Goal: Task Accomplishment & Management: Complete application form

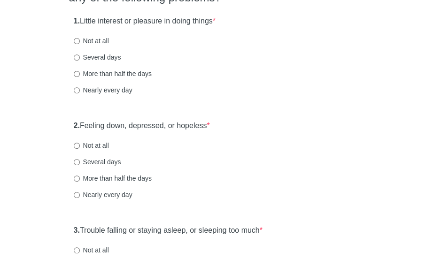
scroll to position [114, 0]
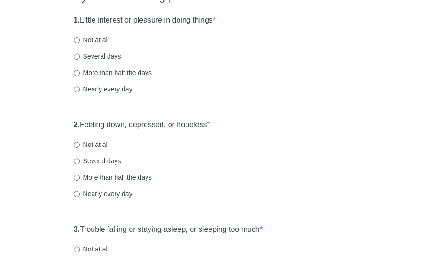
click at [122, 91] on label "Nearly every day" at bounding box center [103, 88] width 59 height 9
click at [80, 91] on input "Nearly every day" at bounding box center [77, 89] width 6 height 6
radio input "true"
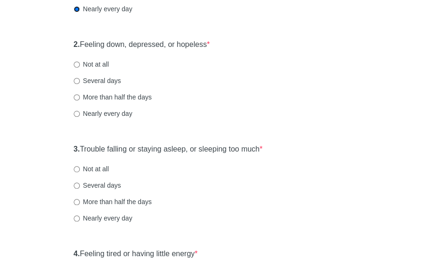
scroll to position [201, 0]
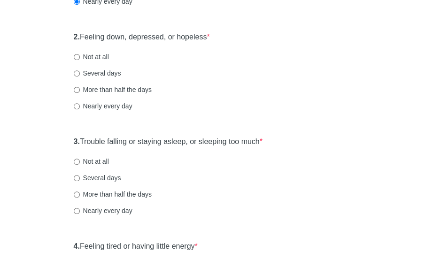
click at [147, 92] on label "More than half the days" at bounding box center [113, 89] width 78 height 9
click at [80, 92] on input "More than half the days" at bounding box center [77, 90] width 6 height 6
radio input "true"
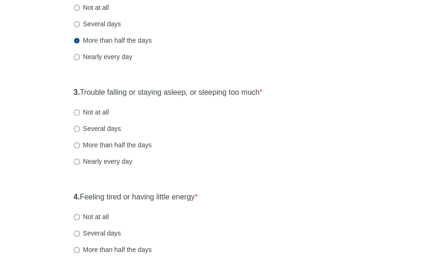
scroll to position [260, 0]
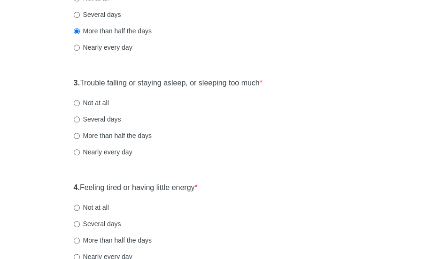
click at [123, 147] on label "Nearly every day" at bounding box center [103, 151] width 59 height 9
click at [80, 149] on input "Nearly every day" at bounding box center [77, 152] width 6 height 6
radio input "true"
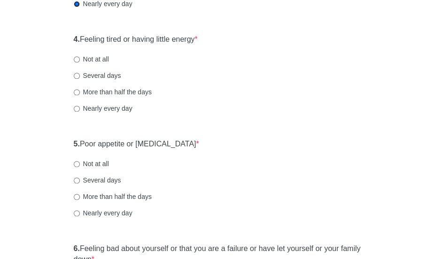
scroll to position [411, 0]
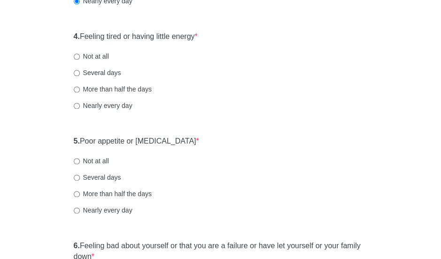
click at [129, 91] on label "More than half the days" at bounding box center [113, 88] width 78 height 9
click at [80, 91] on input "More than half the days" at bounding box center [77, 89] width 6 height 6
radio input "true"
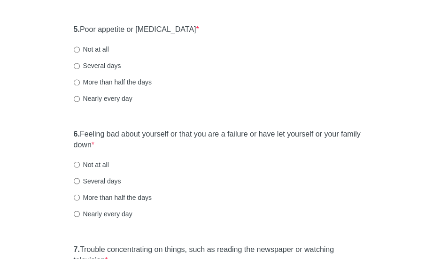
scroll to position [525, 0]
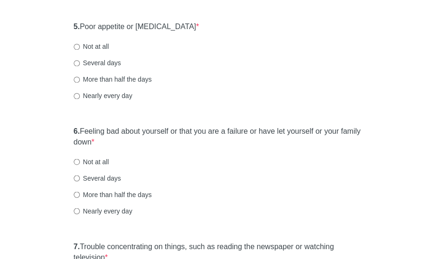
click at [124, 92] on label "Nearly every day" at bounding box center [103, 95] width 59 height 9
click at [80, 93] on input "Nearly every day" at bounding box center [77, 96] width 6 height 6
radio input "true"
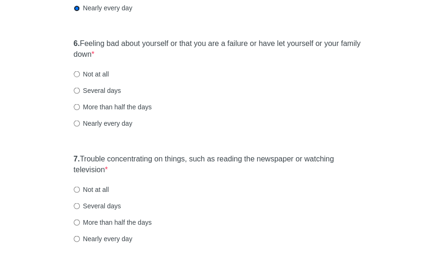
scroll to position [621, 0]
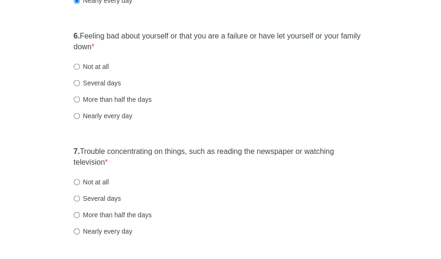
click at [101, 78] on label "Several days" at bounding box center [97, 82] width 47 height 9
click at [80, 80] on input "Several days" at bounding box center [77, 83] width 6 height 6
radio input "true"
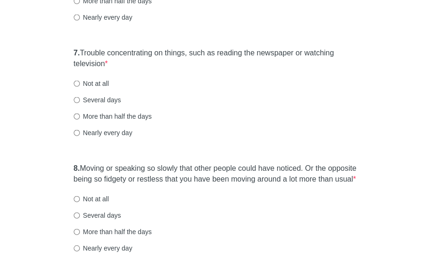
scroll to position [748, 0]
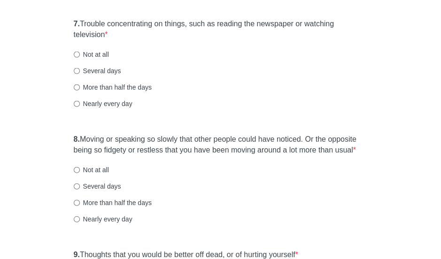
click at [96, 50] on label "Not at all" at bounding box center [91, 54] width 35 height 9
click at [80, 52] on input "Not at all" at bounding box center [77, 55] width 6 height 6
radio input "true"
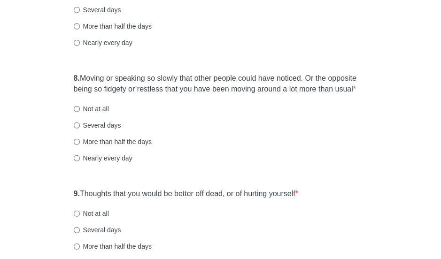
scroll to position [811, 0]
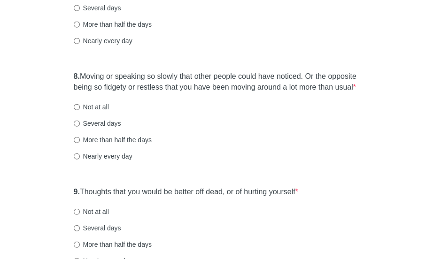
click at [99, 104] on label "Not at all" at bounding box center [91, 106] width 35 height 9
click at [80, 104] on input "Not at all" at bounding box center [77, 107] width 6 height 6
radio input "true"
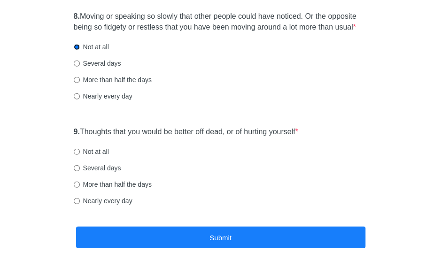
scroll to position [890, 0]
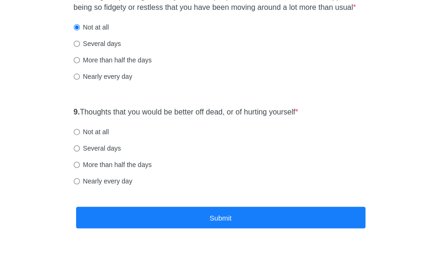
click at [99, 132] on label "Not at all" at bounding box center [91, 131] width 35 height 9
click at [80, 132] on input "Not at all" at bounding box center [77, 132] width 6 height 6
radio input "true"
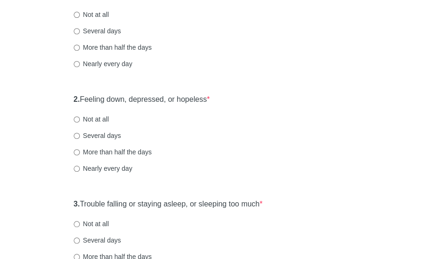
scroll to position [145, 0]
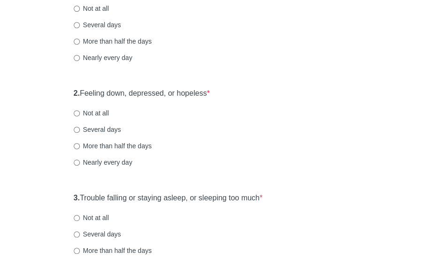
click at [134, 37] on label "More than half the days" at bounding box center [113, 41] width 78 height 9
click at [80, 38] on input "More than half the days" at bounding box center [77, 41] width 6 height 6
radio input "true"
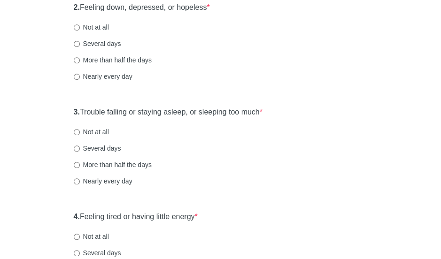
scroll to position [238, 0]
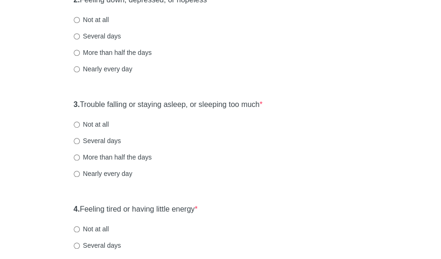
click at [105, 34] on label "Several days" at bounding box center [97, 35] width 47 height 9
click at [80, 34] on input "Several days" at bounding box center [77, 36] width 6 height 6
radio input "true"
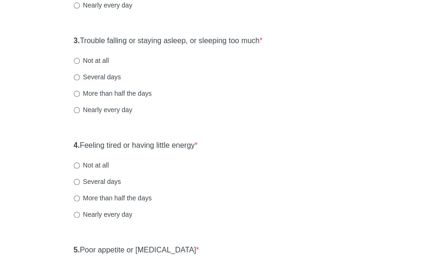
scroll to position [319, 0]
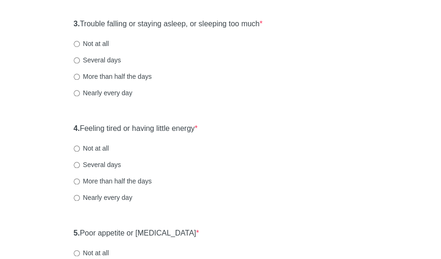
click at [123, 94] on label "Nearly every day" at bounding box center [103, 92] width 59 height 9
click at [80, 94] on input "Nearly every day" at bounding box center [77, 93] width 6 height 6
radio input "true"
click at [111, 196] on label "Nearly every day" at bounding box center [103, 197] width 59 height 9
click at [80, 196] on input "Nearly every day" at bounding box center [77, 198] width 6 height 6
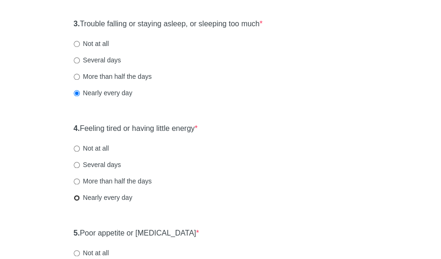
radio input "true"
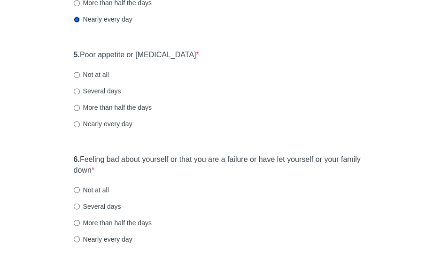
scroll to position [502, 0]
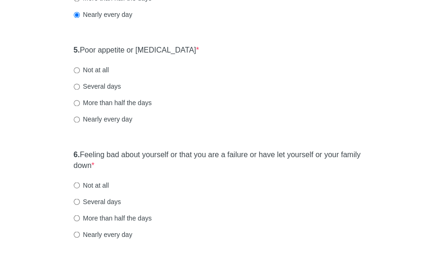
click at [103, 117] on label "Nearly every day" at bounding box center [103, 118] width 59 height 9
click at [80, 117] on input "Nearly every day" at bounding box center [77, 119] width 6 height 6
radio input "true"
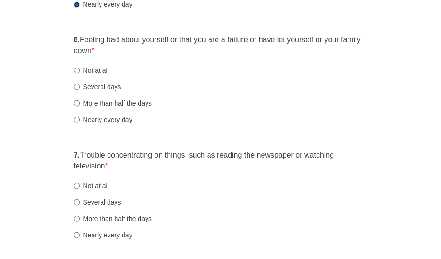
scroll to position [626, 0]
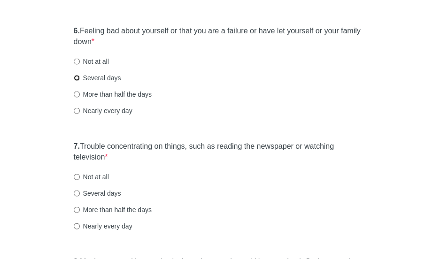
click at [79, 76] on input "Several days" at bounding box center [77, 78] width 6 height 6
radio input "true"
click at [77, 174] on input "Not at all" at bounding box center [77, 177] width 6 height 6
radio input "true"
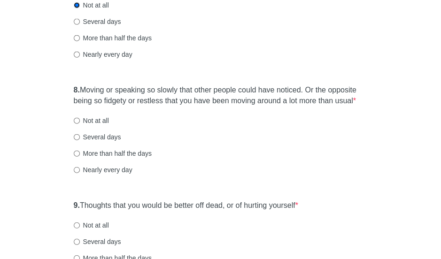
scroll to position [812, 0]
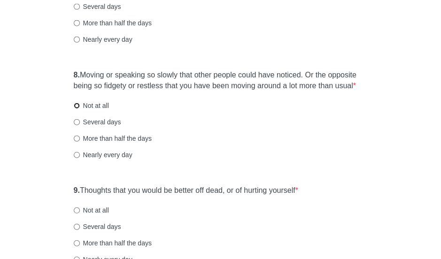
click at [79, 107] on input "Not at all" at bounding box center [77, 106] width 6 height 6
radio input "true"
click at [79, 213] on label "Not at all" at bounding box center [91, 209] width 35 height 9
click at [79, 213] on input "Not at all" at bounding box center [77, 210] width 6 height 6
radio input "true"
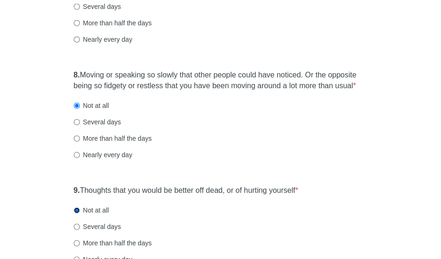
scroll to position [916, 0]
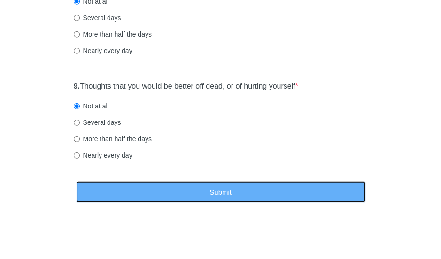
click at [292, 194] on button "Submit" at bounding box center [220, 192] width 289 height 22
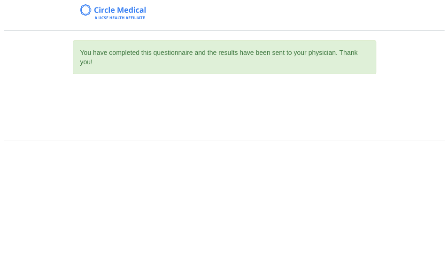
scroll to position [0, 0]
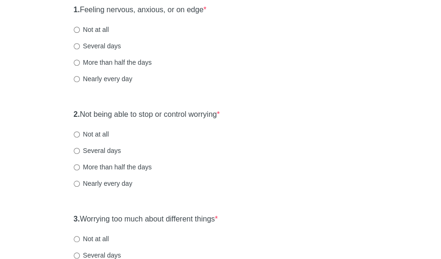
scroll to position [125, 0]
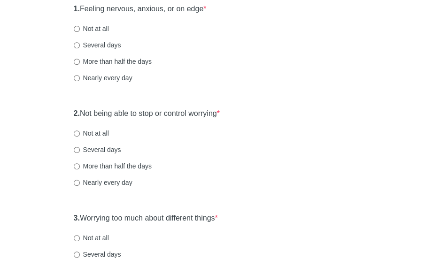
click at [94, 48] on label "Several days" at bounding box center [97, 44] width 47 height 9
click at [80, 48] on input "Several days" at bounding box center [77, 45] width 6 height 6
radio input "true"
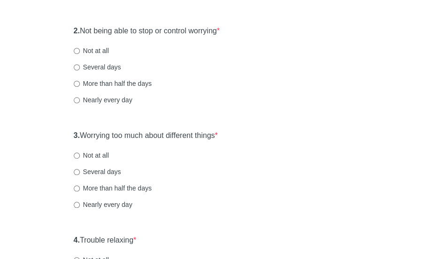
scroll to position [222, 0]
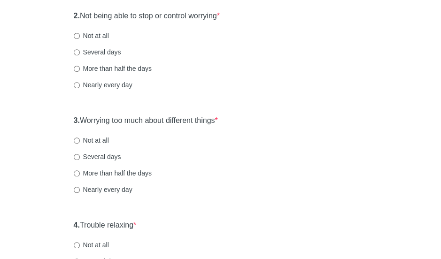
click at [115, 50] on label "Several days" at bounding box center [97, 51] width 47 height 9
click at [80, 50] on input "Several days" at bounding box center [77, 52] width 6 height 6
radio input "true"
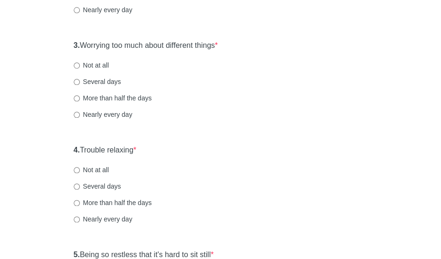
scroll to position [310, 0]
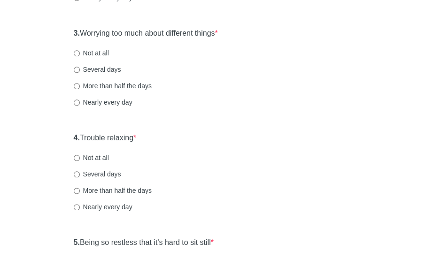
click at [107, 69] on label "Several days" at bounding box center [97, 69] width 47 height 9
click at [80, 69] on input "Several days" at bounding box center [77, 70] width 6 height 6
radio input "true"
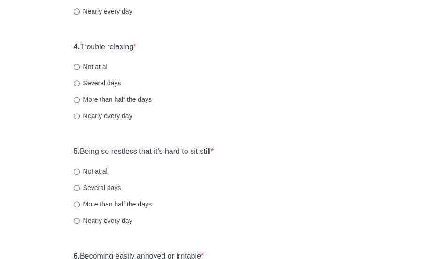
scroll to position [419, 0]
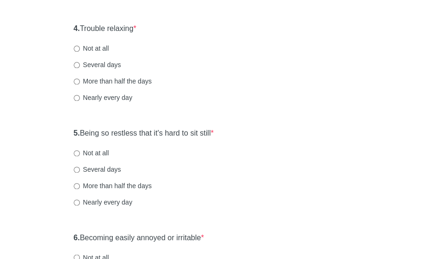
click at [107, 46] on label "Not at all" at bounding box center [91, 48] width 35 height 9
click at [80, 46] on input "Not at all" at bounding box center [77, 49] width 6 height 6
radio input "true"
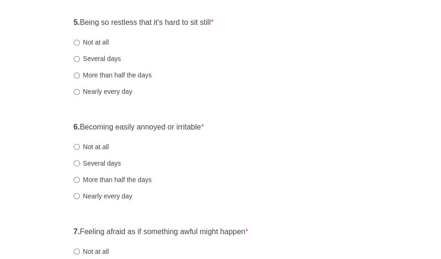
scroll to position [533, 0]
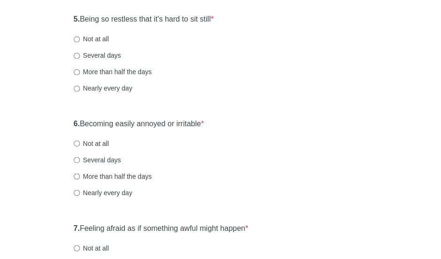
click at [104, 37] on label "Not at all" at bounding box center [91, 38] width 35 height 9
click at [80, 37] on input "Not at all" at bounding box center [77, 39] width 6 height 6
radio input "true"
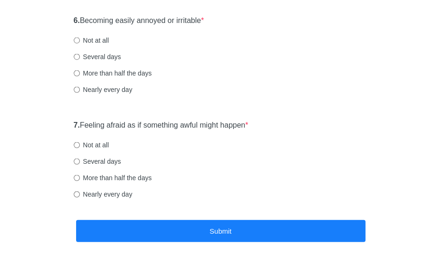
scroll to position [639, 0]
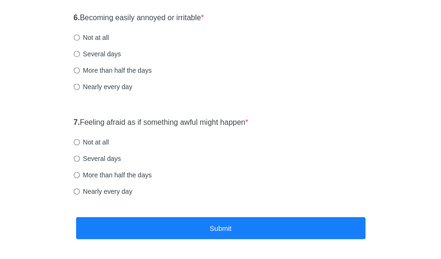
click at [103, 50] on label "Several days" at bounding box center [97, 53] width 47 height 9
click at [80, 51] on input "Several days" at bounding box center [77, 54] width 6 height 6
radio input "true"
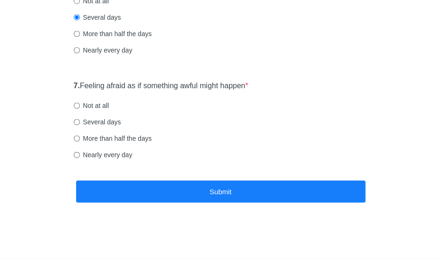
click at [110, 118] on label "Several days" at bounding box center [97, 121] width 47 height 9
click at [80, 119] on input "Several days" at bounding box center [77, 122] width 6 height 6
radio input "true"
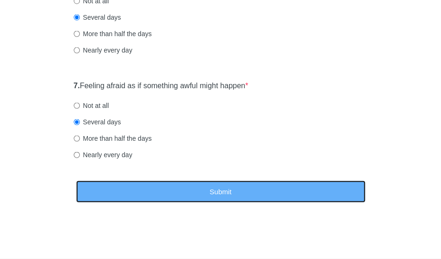
click at [135, 187] on button "Submit" at bounding box center [220, 192] width 289 height 22
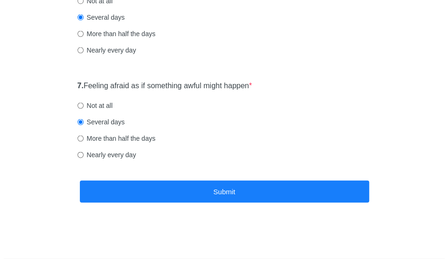
scroll to position [0, 0]
